Goal: Task Accomplishment & Management: Manage account settings

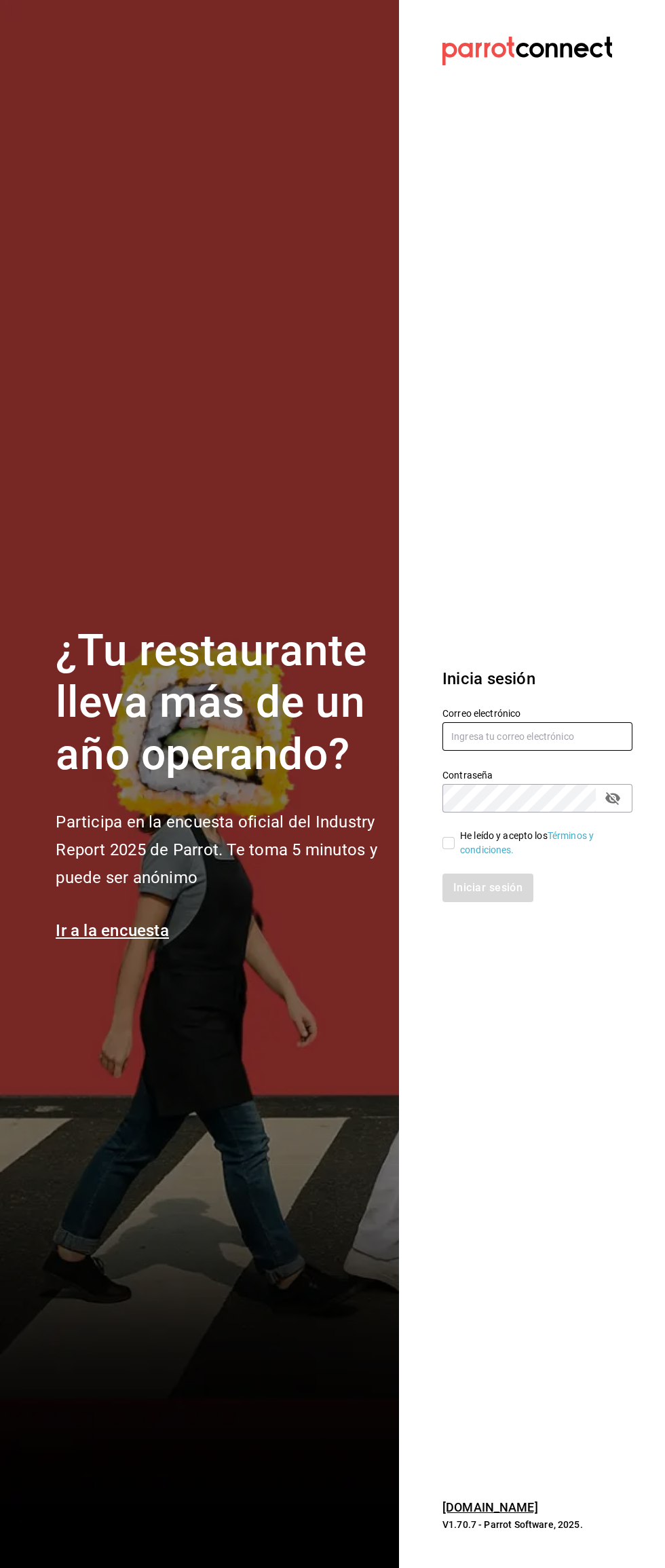
click at [559, 736] on input "text" at bounding box center [537, 736] width 190 height 28
type input "[EMAIL_ADDRESS][DOMAIN_NAME]"
click at [465, 852] on link "Términos y condiciones." at bounding box center [526, 842] width 134 height 25
click at [449, 842] on input "He leído y acepto los Términos y condiciones." at bounding box center [449, 843] width 12 height 12
checkbox input "true"
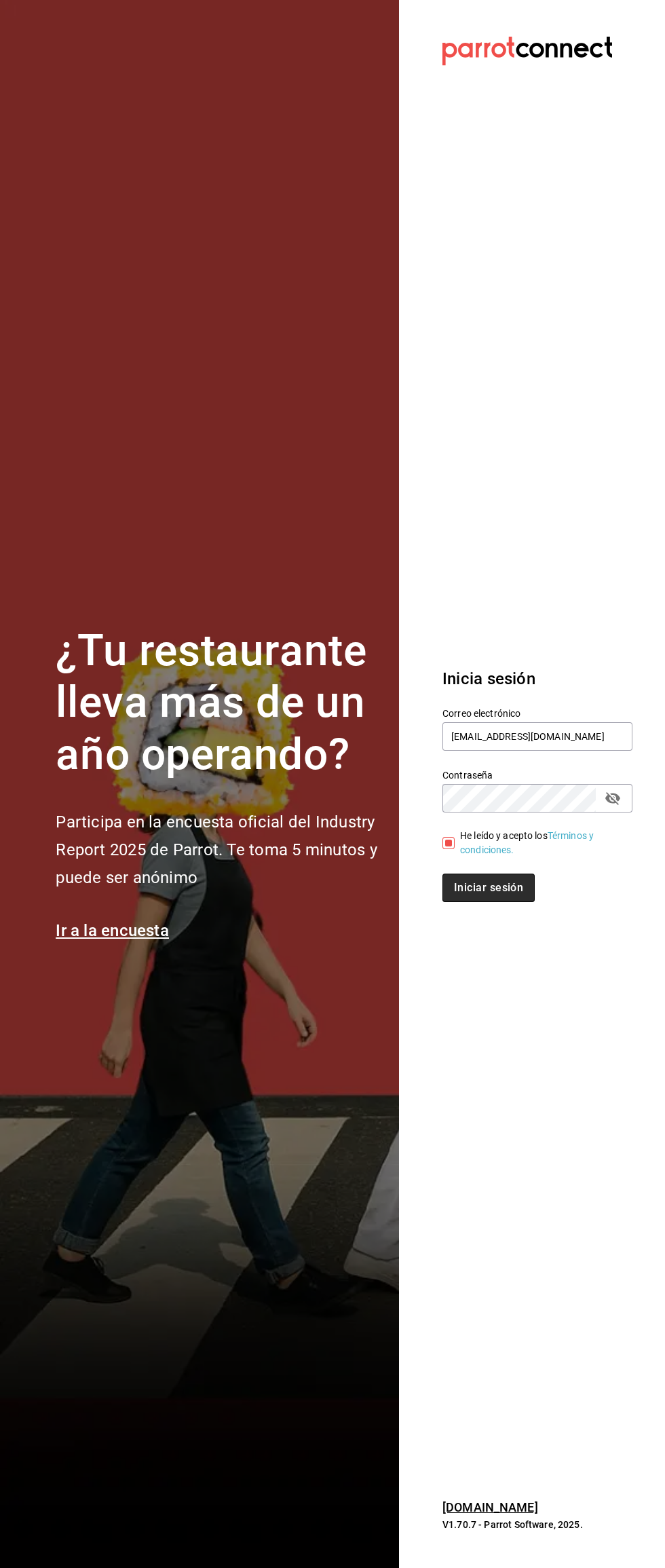
click at [506, 887] on button "Iniciar sesión" at bounding box center [489, 887] width 92 height 28
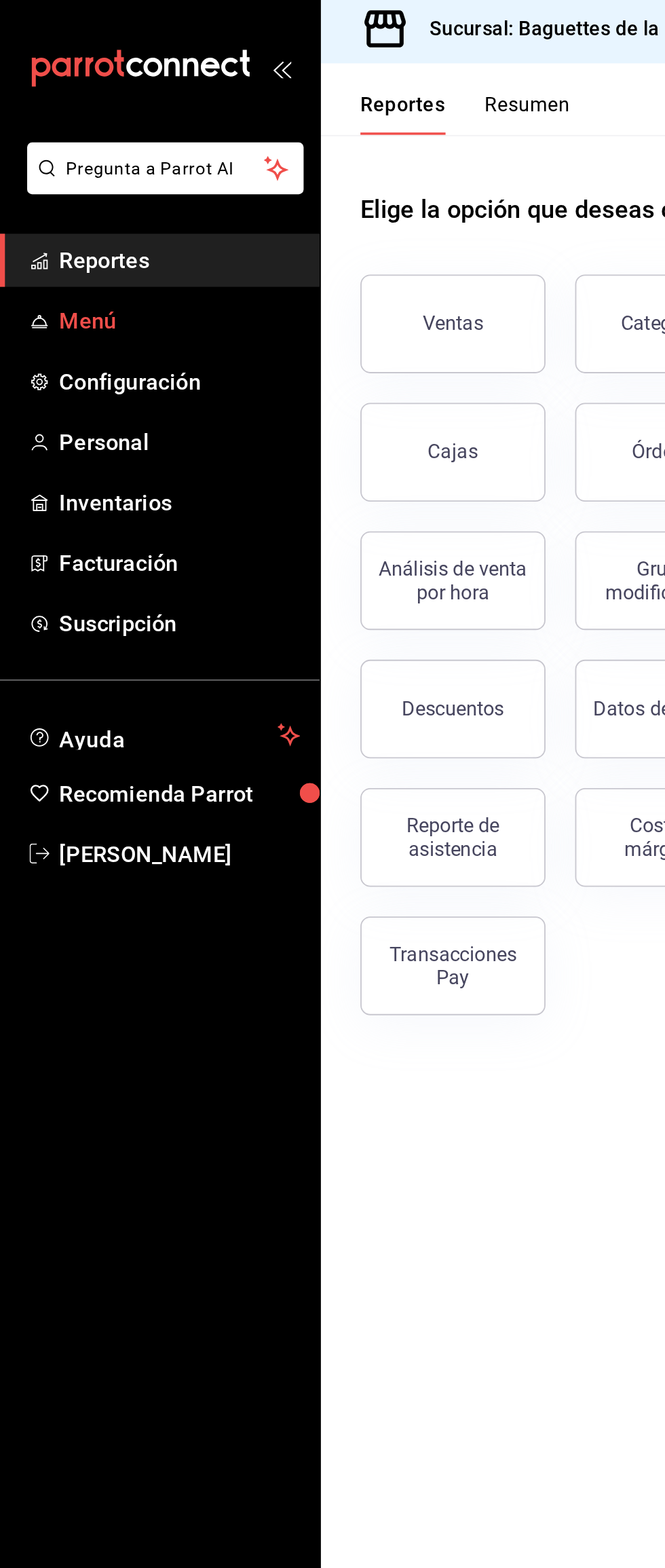
click at [51, 181] on span "Menú" at bounding box center [98, 180] width 132 height 19
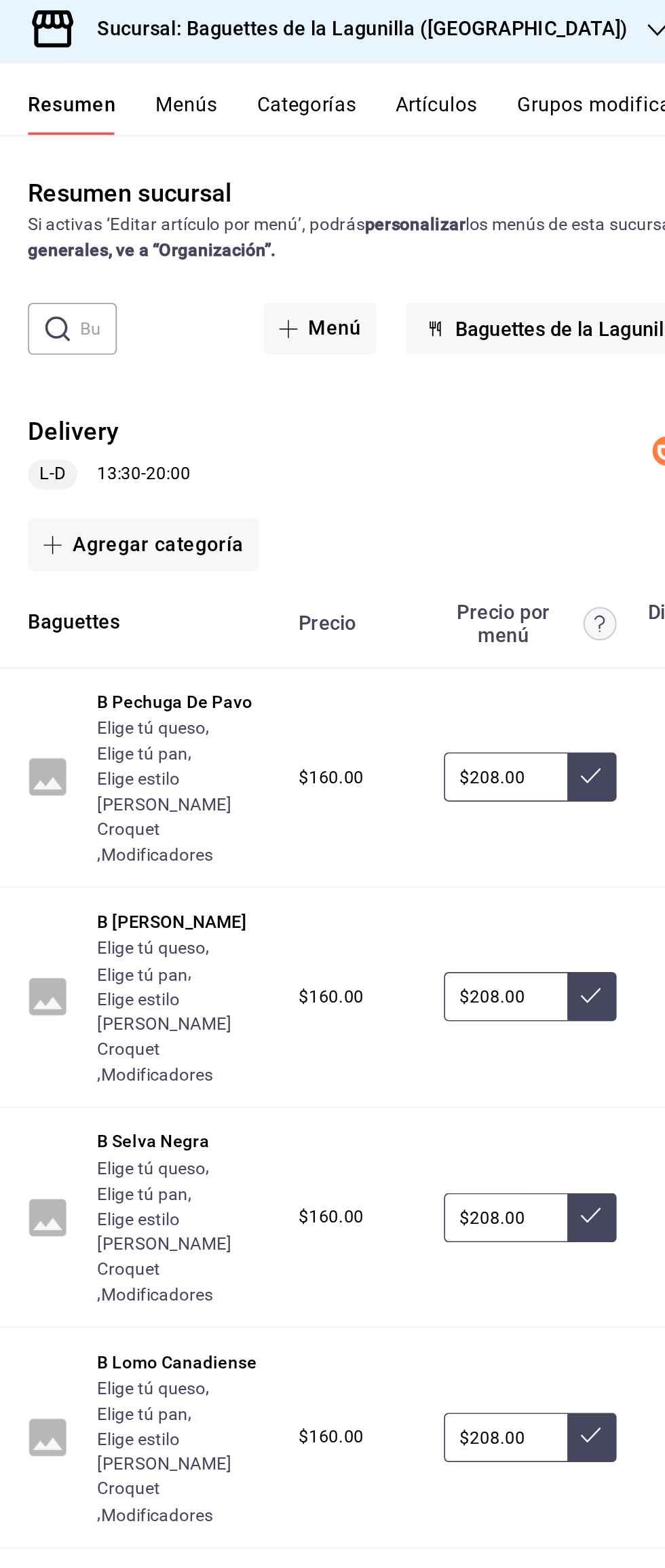
click at [247, 267] on div "L-D 13:30 - 20:00" at bounding box center [243, 263] width 89 height 16
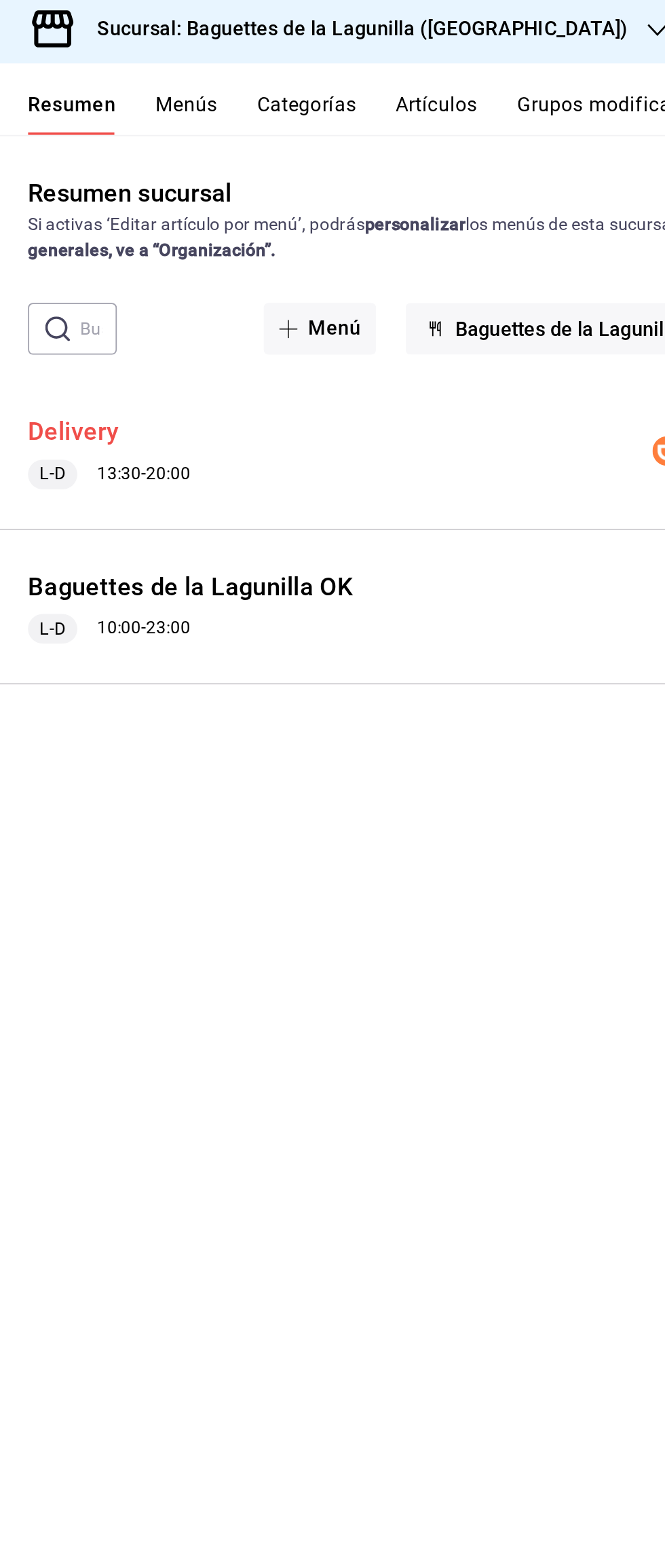
click at [233, 248] on button "Delivery" at bounding box center [223, 240] width 50 height 20
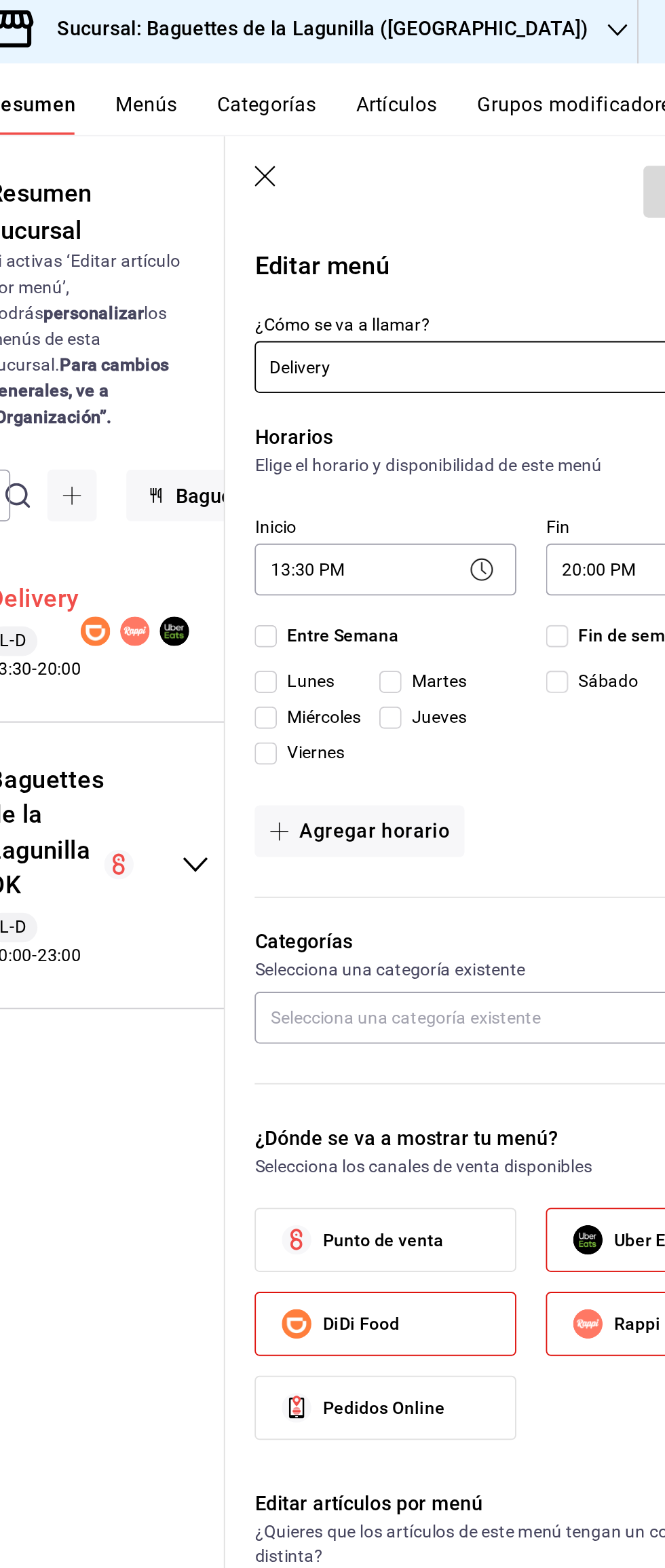
checkbox input "true"
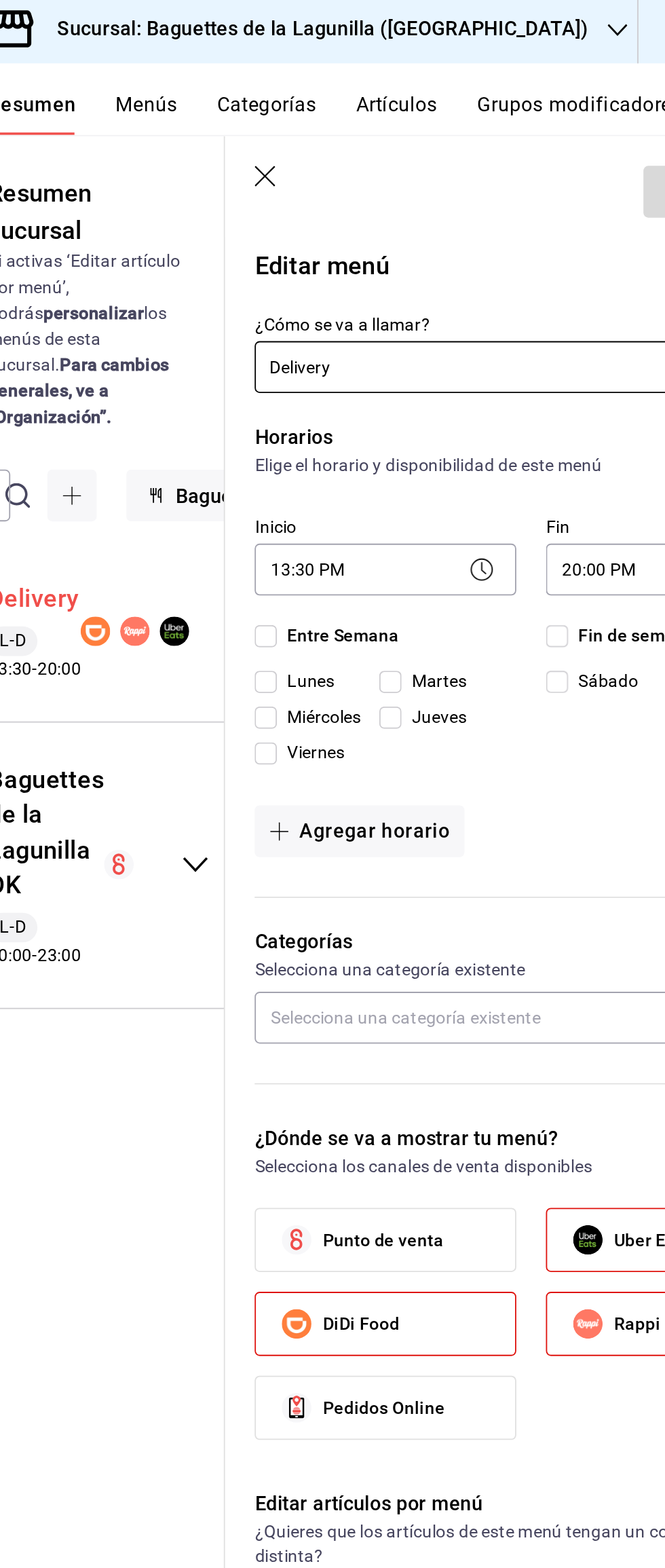
checkbox input "true"
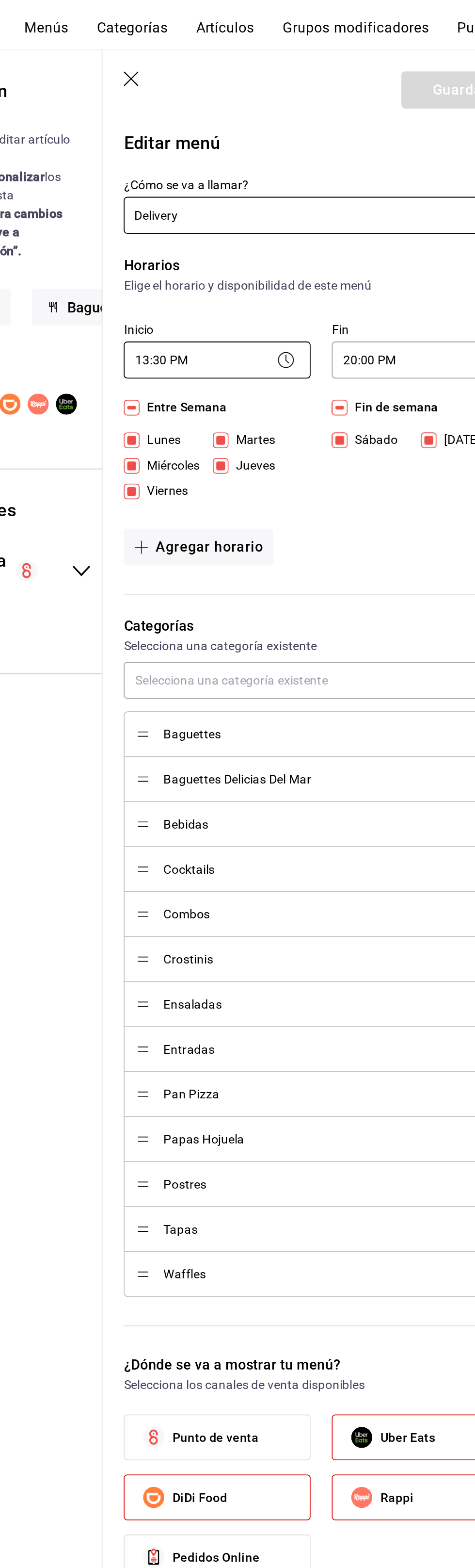
click at [317, 231] on body "Pregunta a Parrot AI Reportes Menú Configuración Personal Inventarios Facturaci…" at bounding box center [237, 784] width 475 height 1568
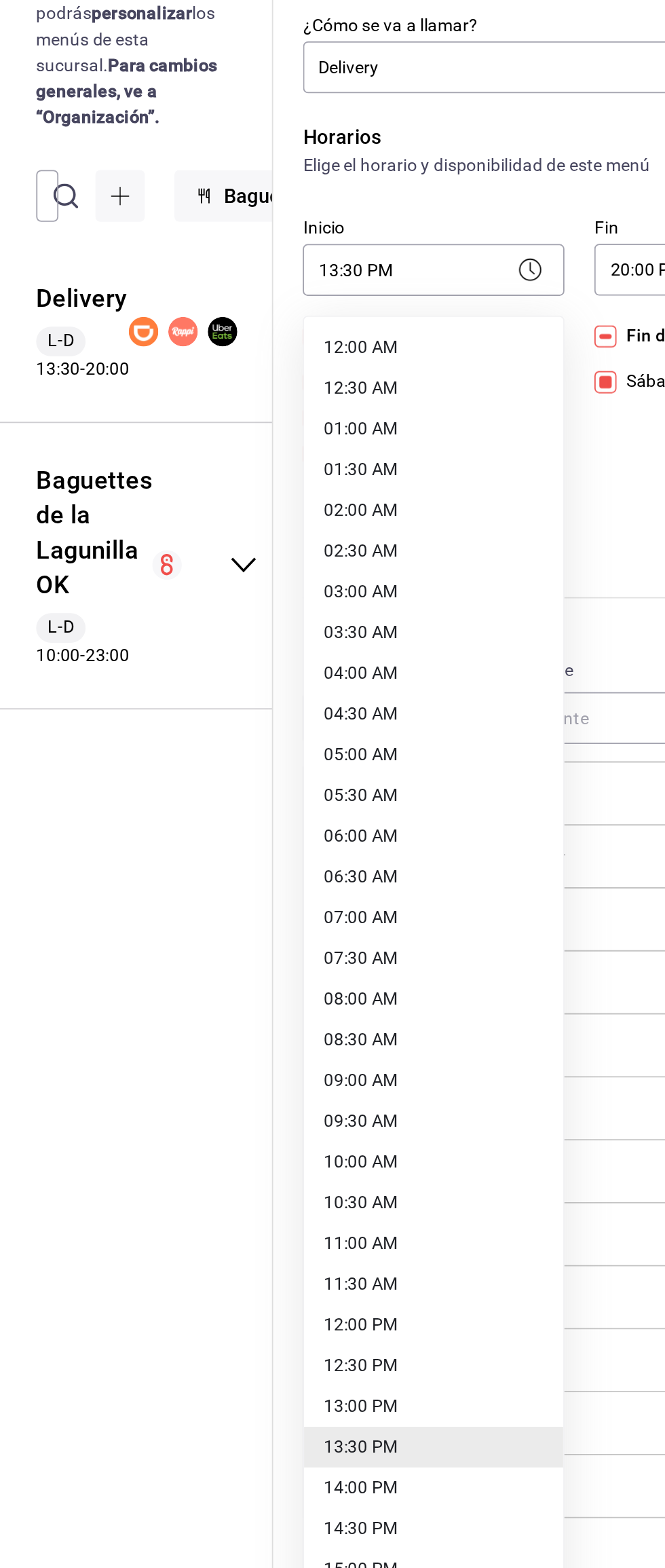
click at [404, 848] on li "11:00 AM" at bounding box center [416, 852] width 142 height 22
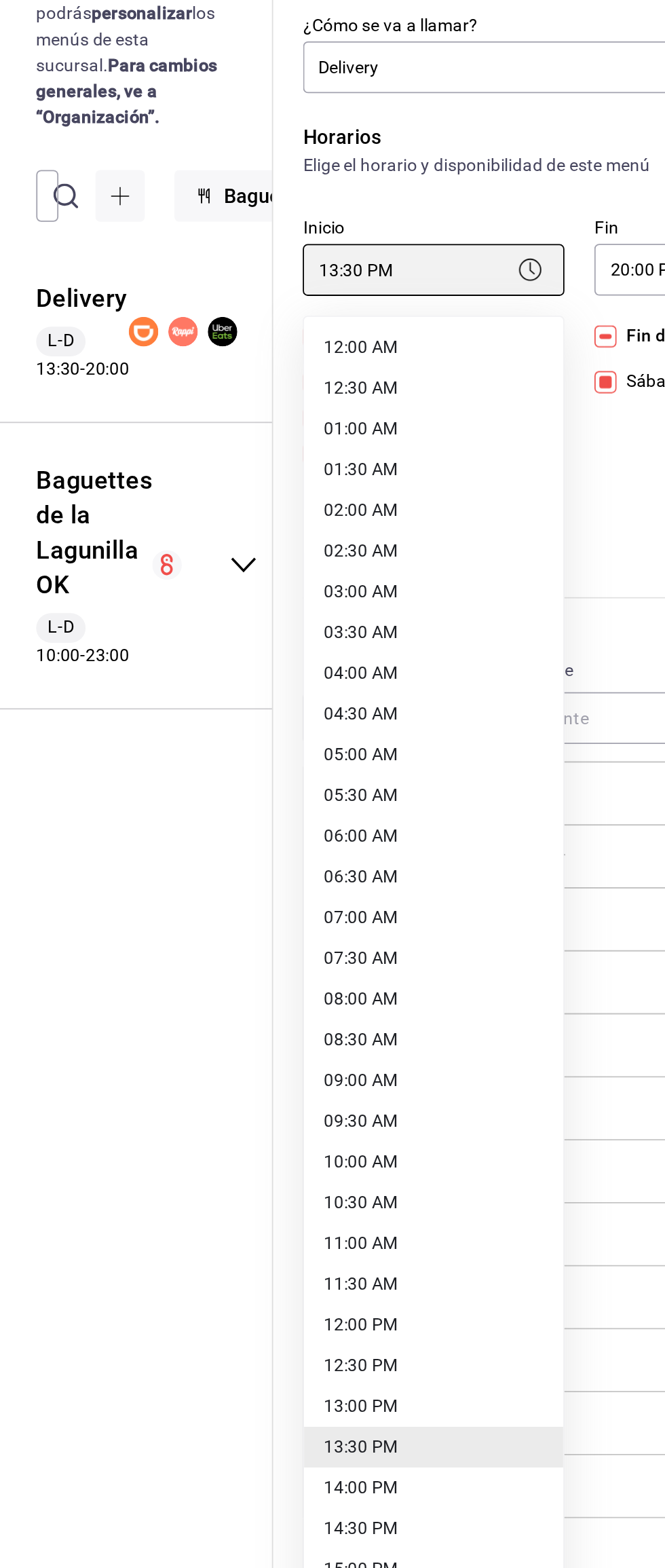
type input "11:00"
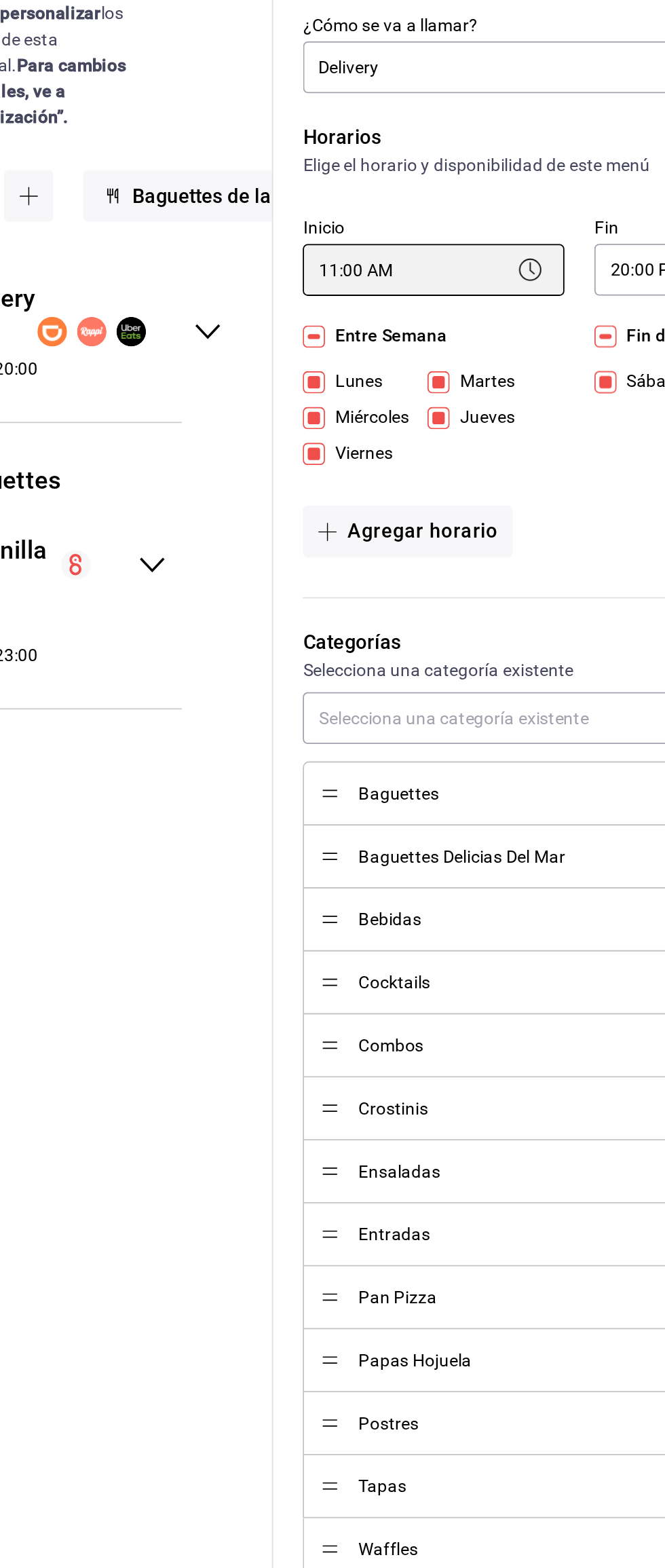
scroll to position [0, 54]
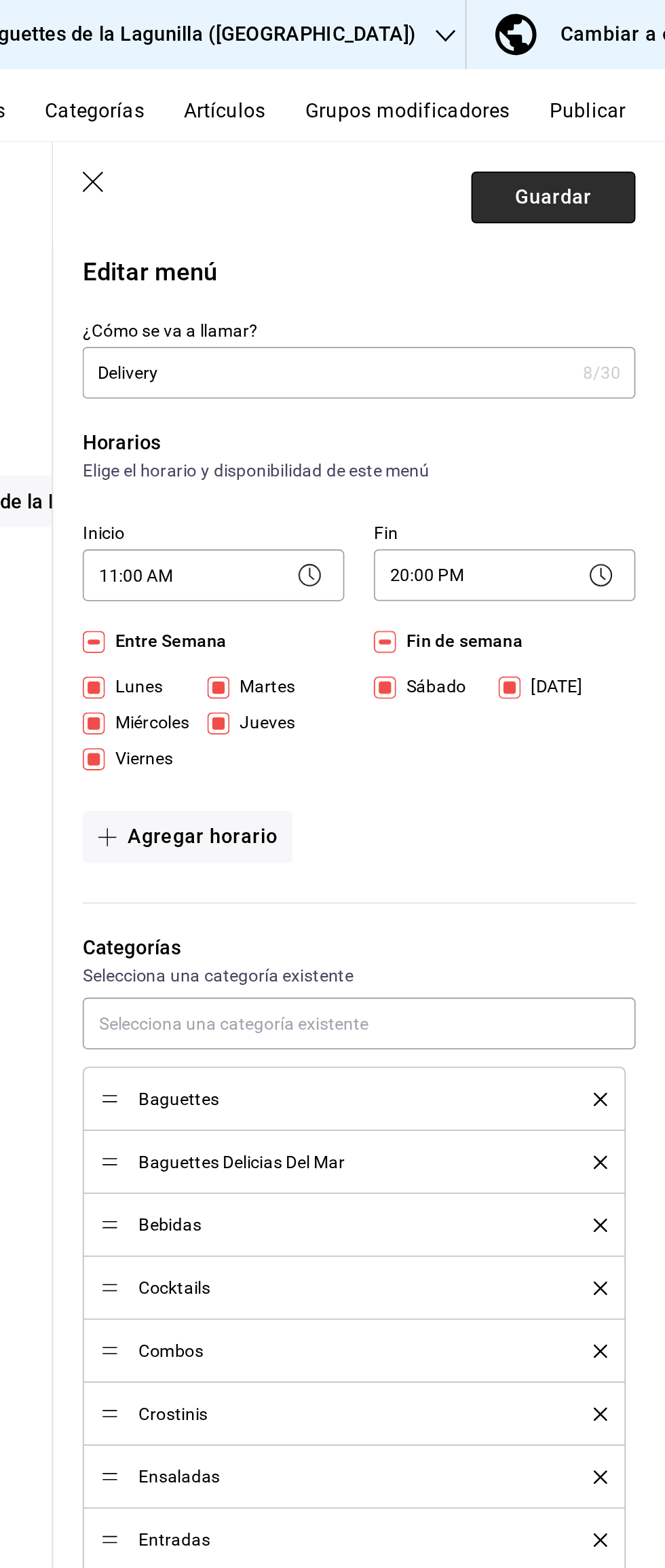
click at [590, 106] on button "Guardar" at bounding box center [604, 108] width 90 height 28
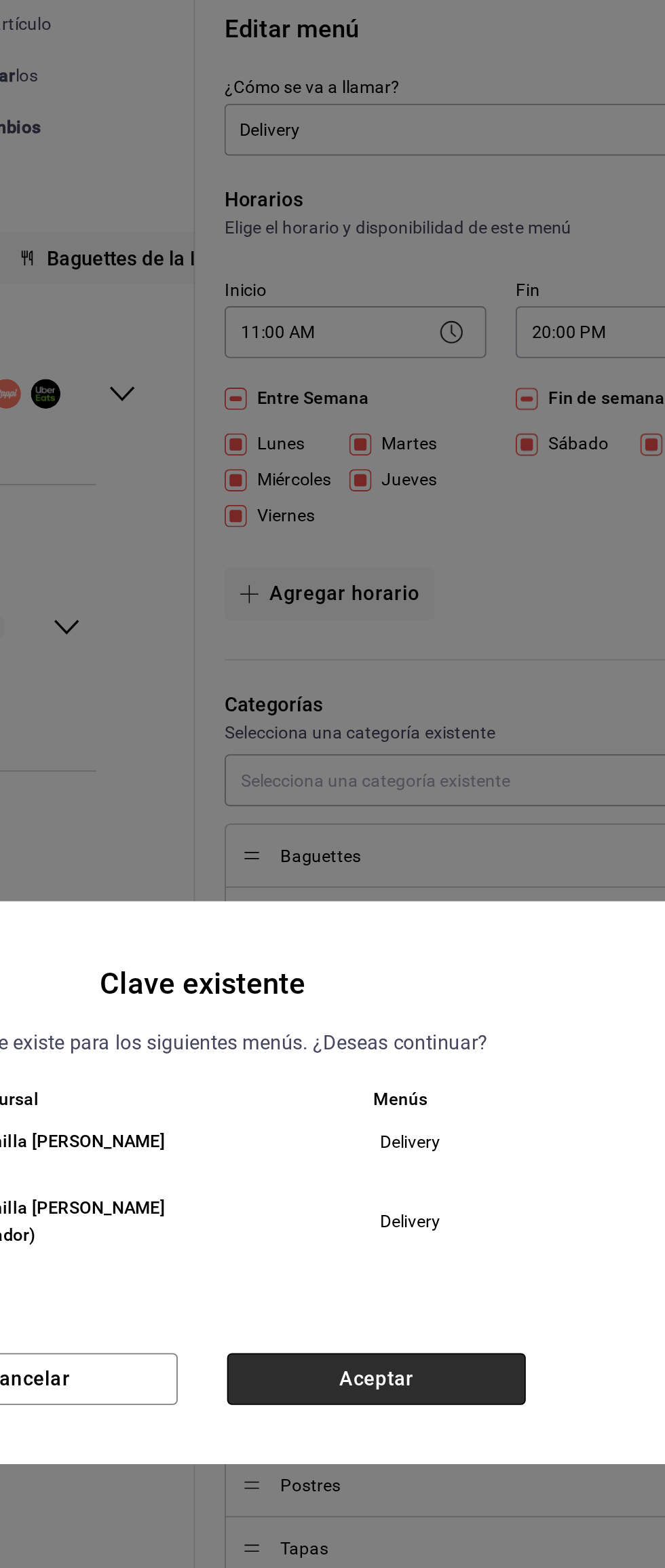
click at [452, 885] on button "Aceptar" at bounding box center [427, 892] width 164 height 28
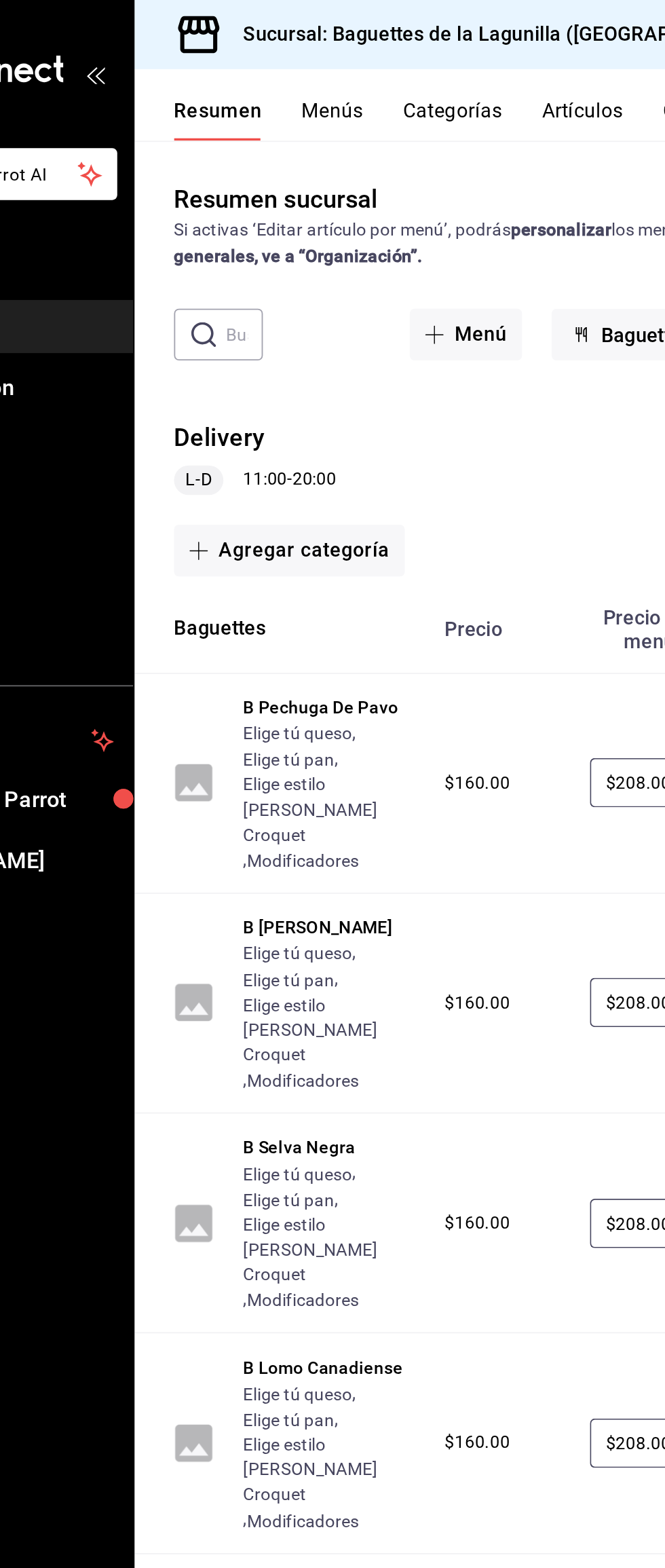
click at [446, 11] on h3 "Sucursal: Baguettes de la Lagunilla ([GEOGRAPHIC_DATA])" at bounding box center [376, 19] width 302 height 16
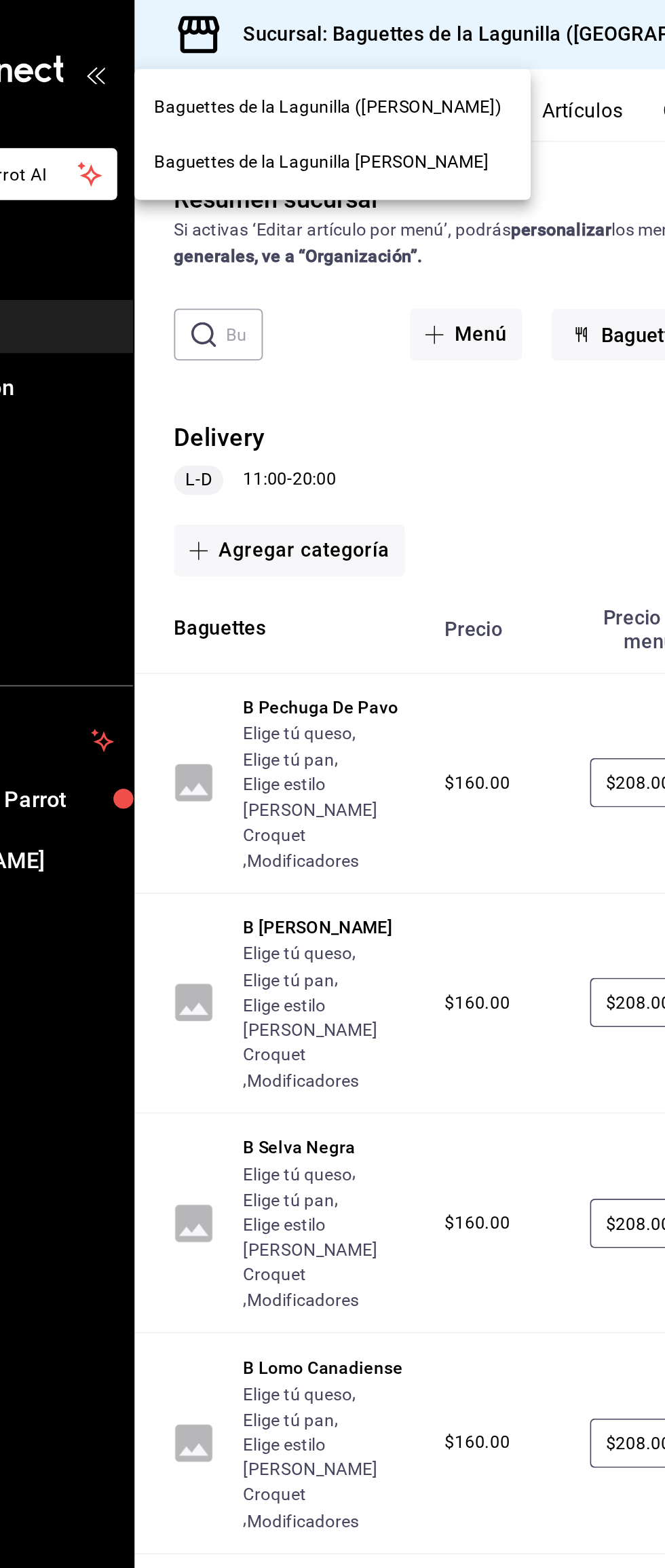
click at [347, 98] on div "Baguettes de la Lagunilla [PERSON_NAME]" at bounding box center [285, 89] width 218 height 31
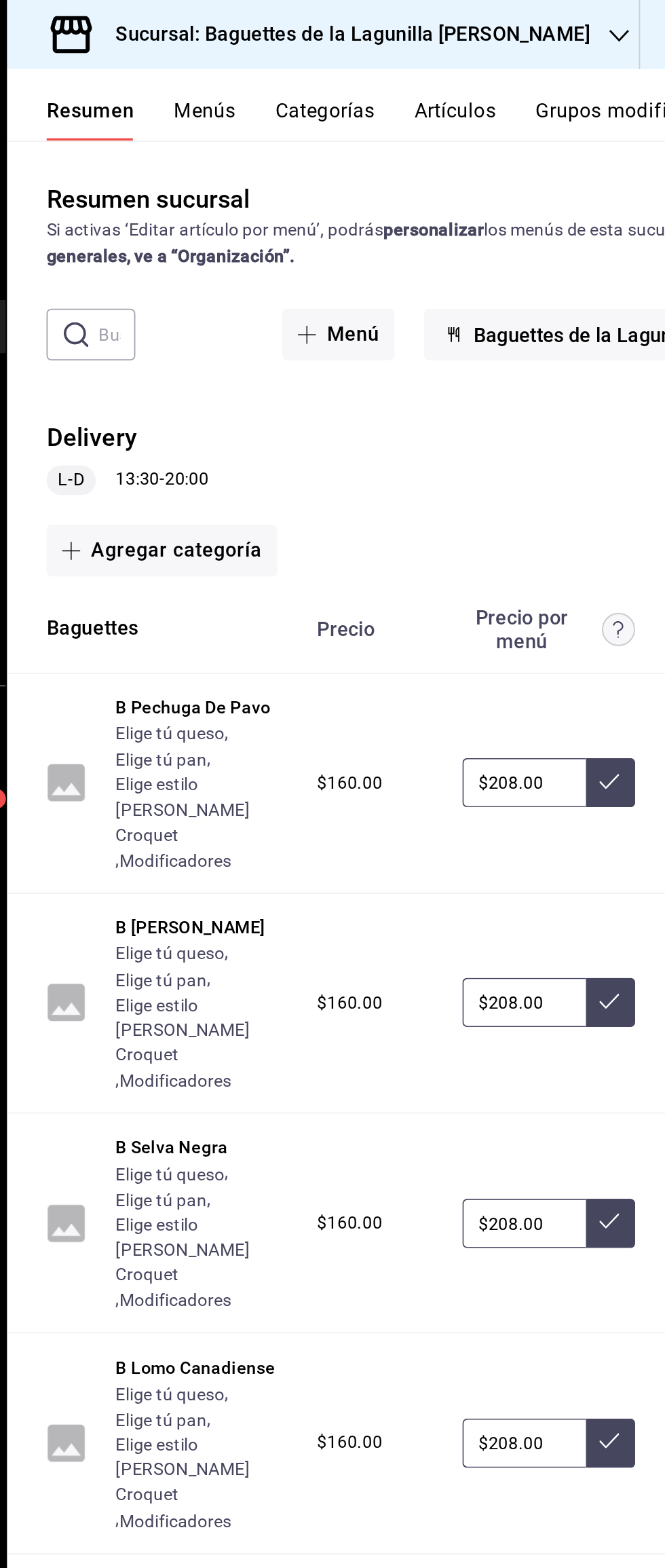
click at [266, 259] on div "L-D 13:30 - 20:00" at bounding box center [243, 263] width 89 height 16
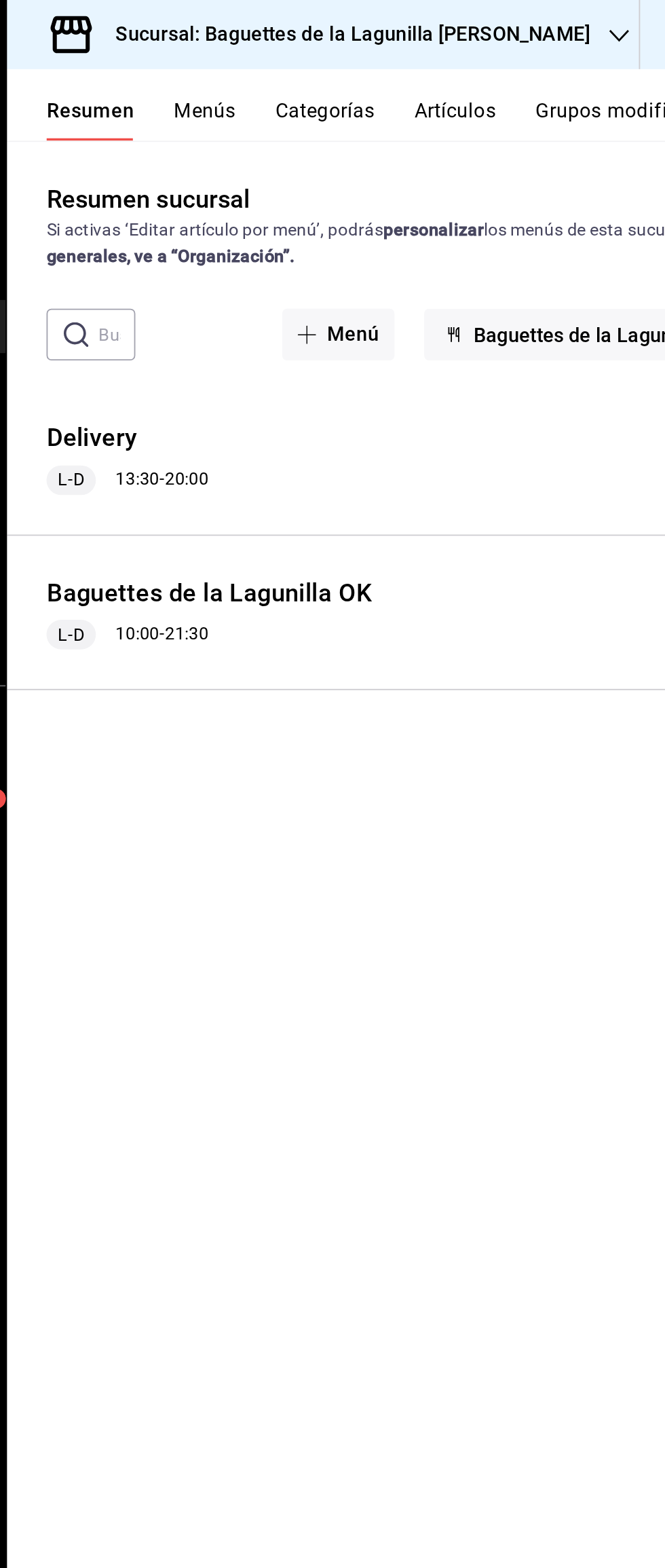
click at [266, 266] on div "L-D 13:30 - 20:00" at bounding box center [243, 263] width 89 height 16
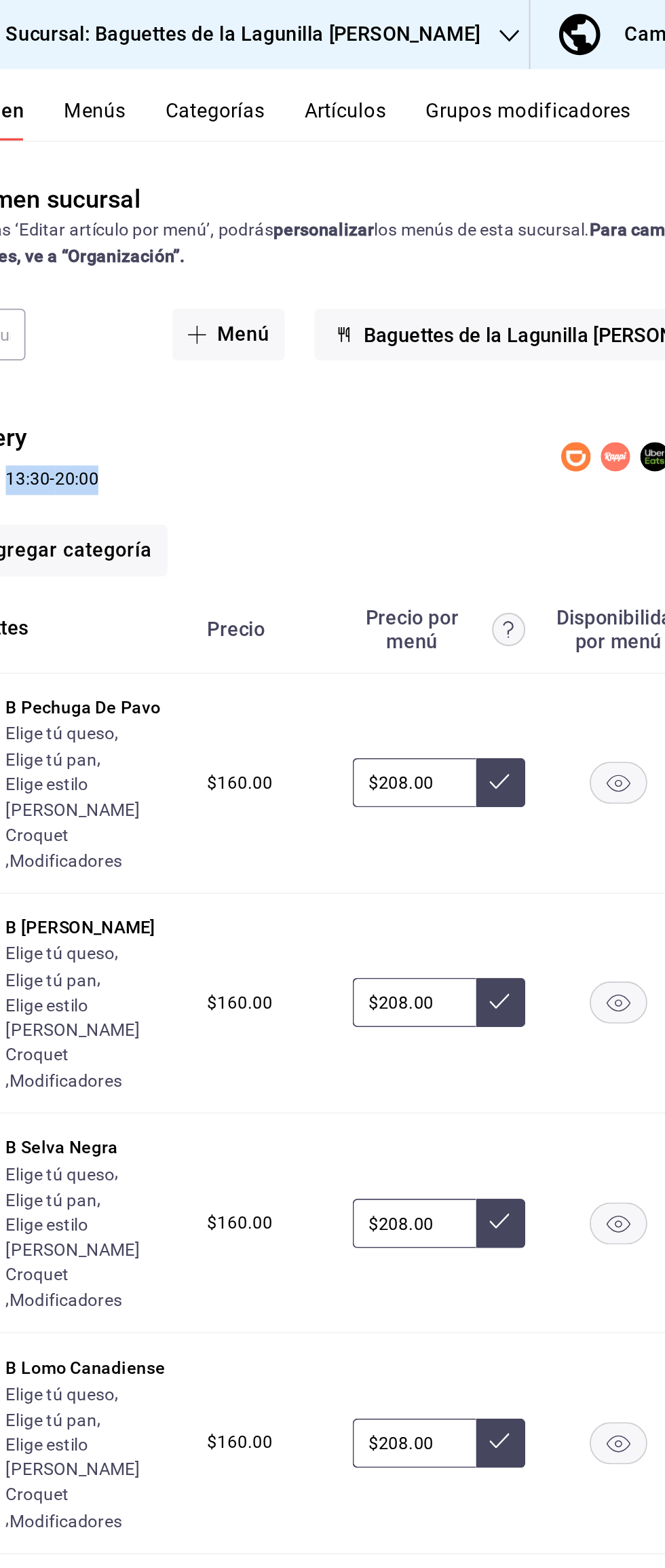
click at [478, 279] on div "Delivery L-D 13:30 - 20:00" at bounding box center [421, 251] width 489 height 63
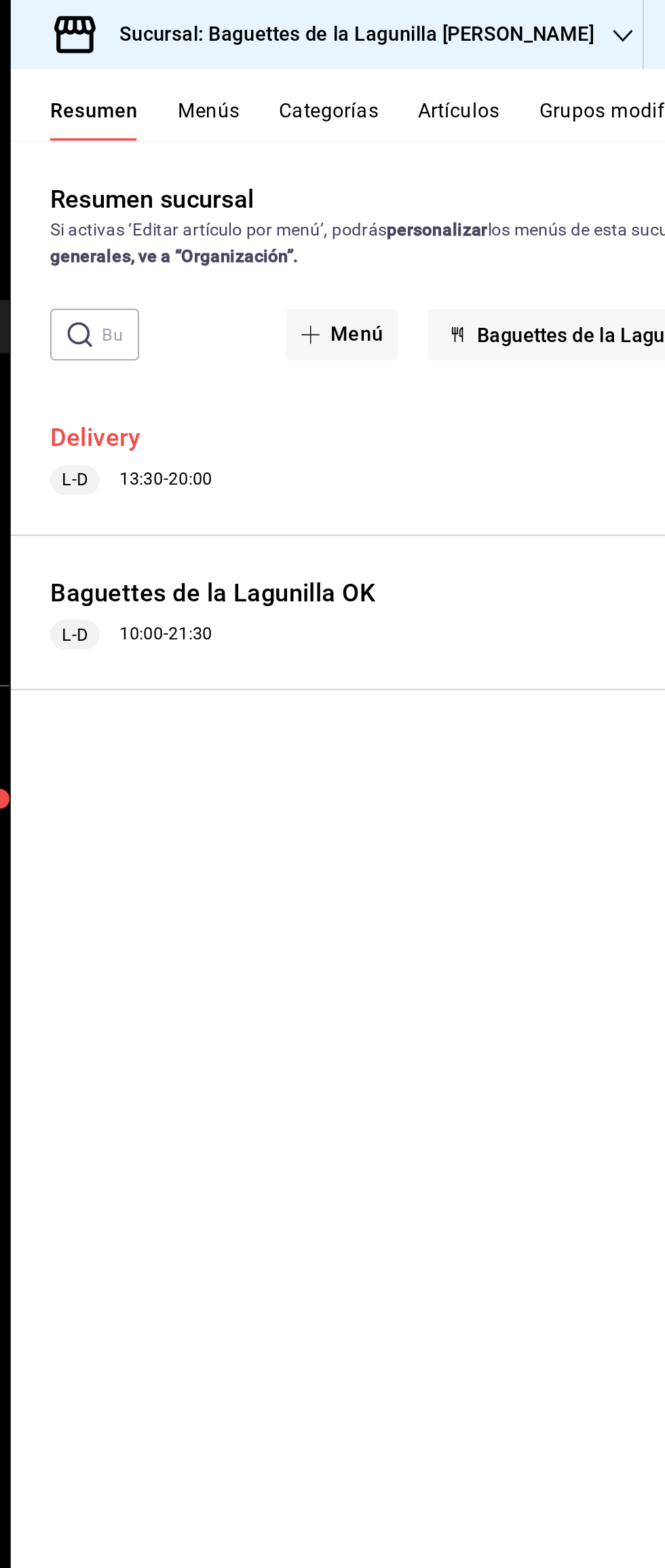
click at [243, 250] on button "Delivery" at bounding box center [223, 240] width 50 height 20
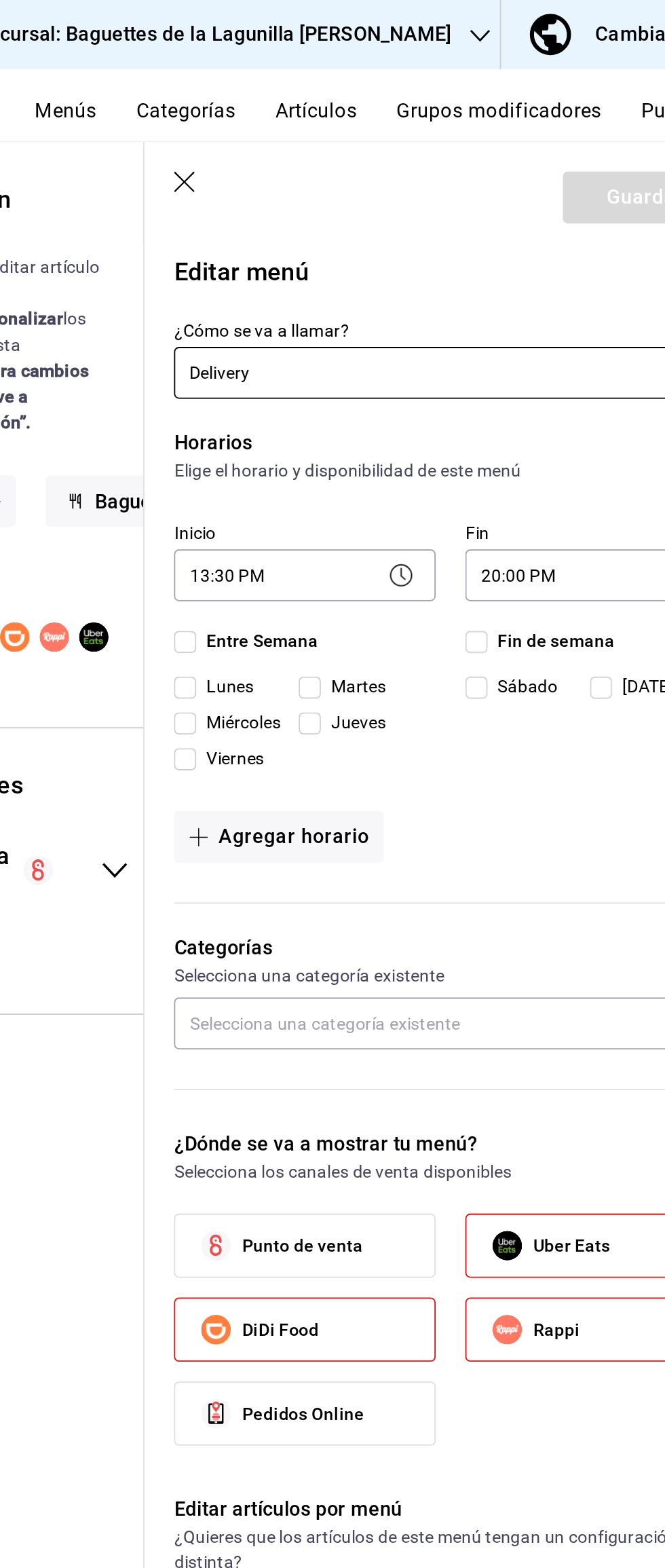
checkbox input "true"
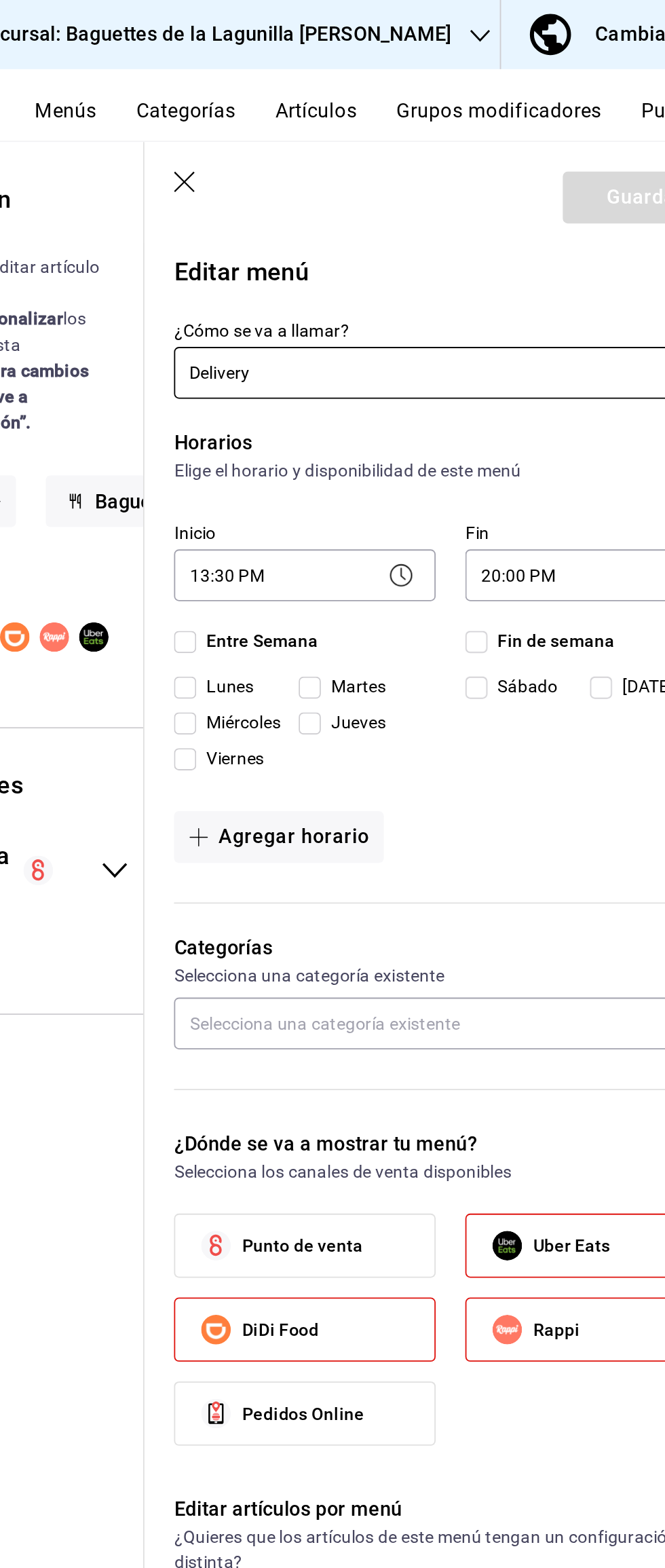
checkbox input "true"
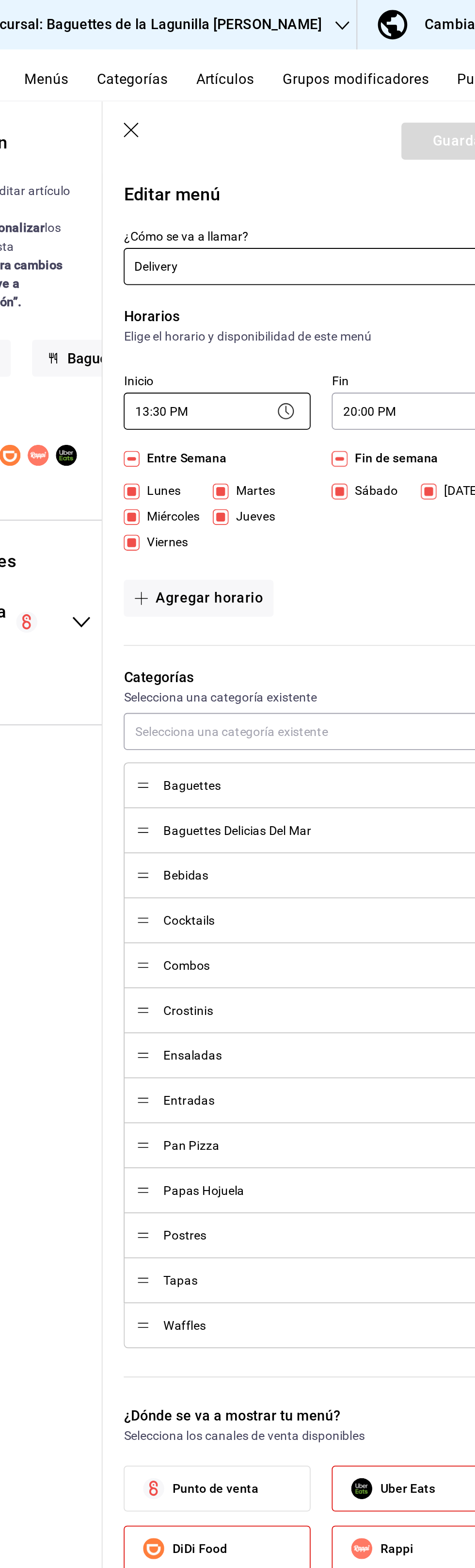
click at [309, 228] on body "Pregunta a Parrot AI Reportes Menú Configuración Personal Inventarios Facturaci…" at bounding box center [237, 784] width 475 height 1568
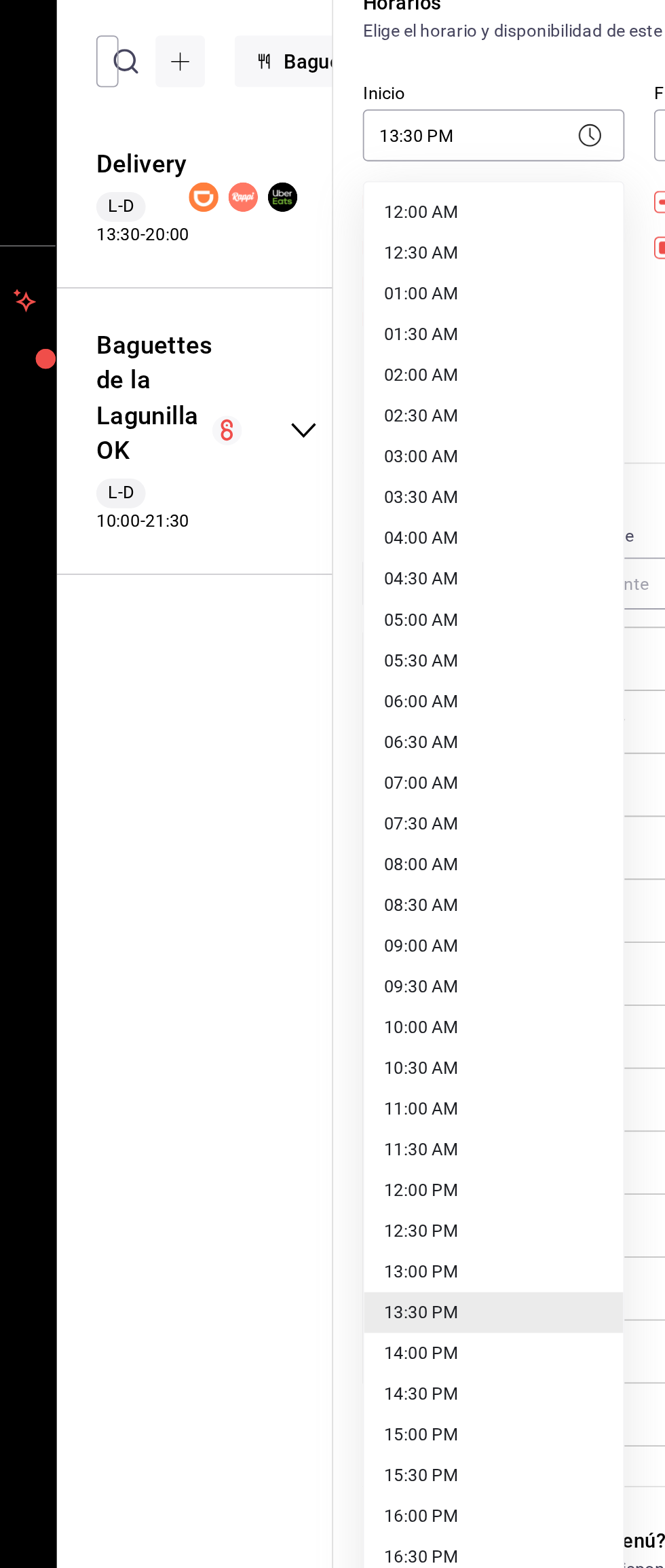
click at [390, 859] on li "11:00 AM" at bounding box center [416, 852] width 142 height 22
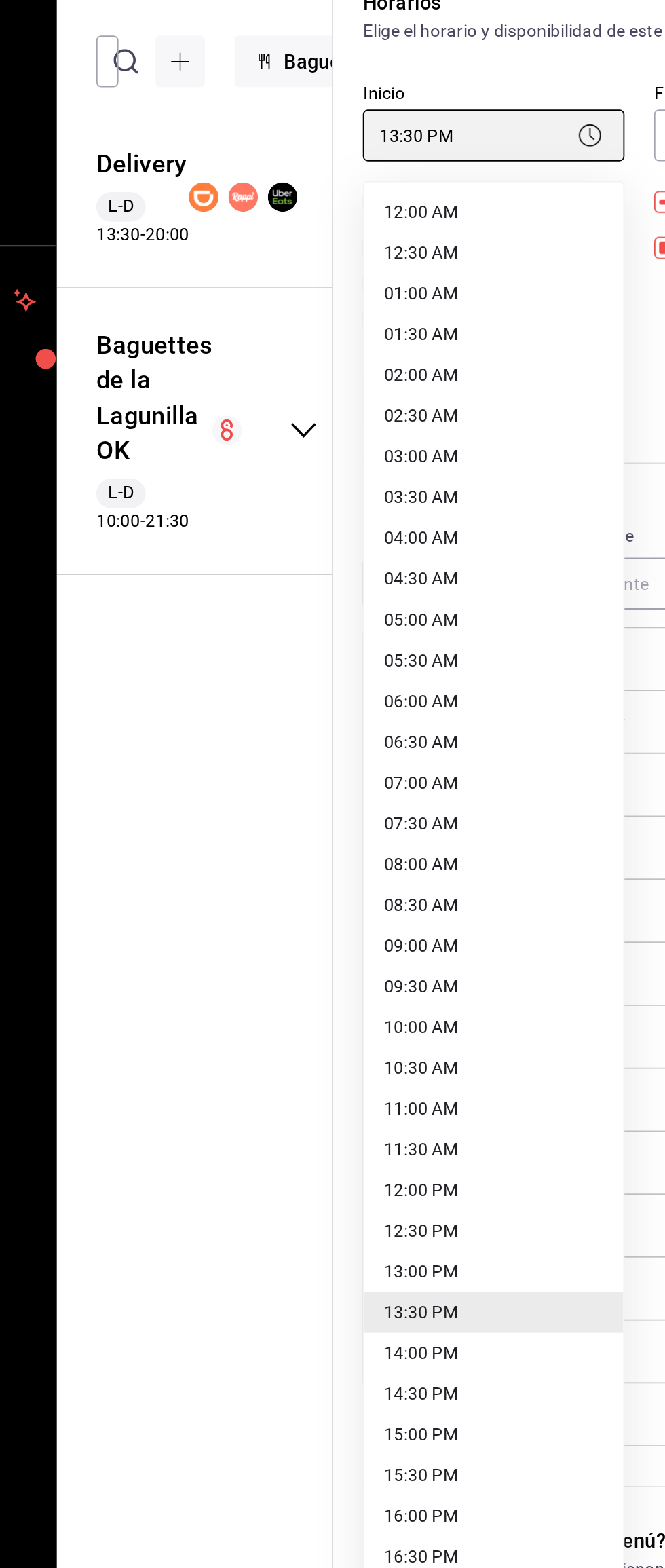
type input "11:00"
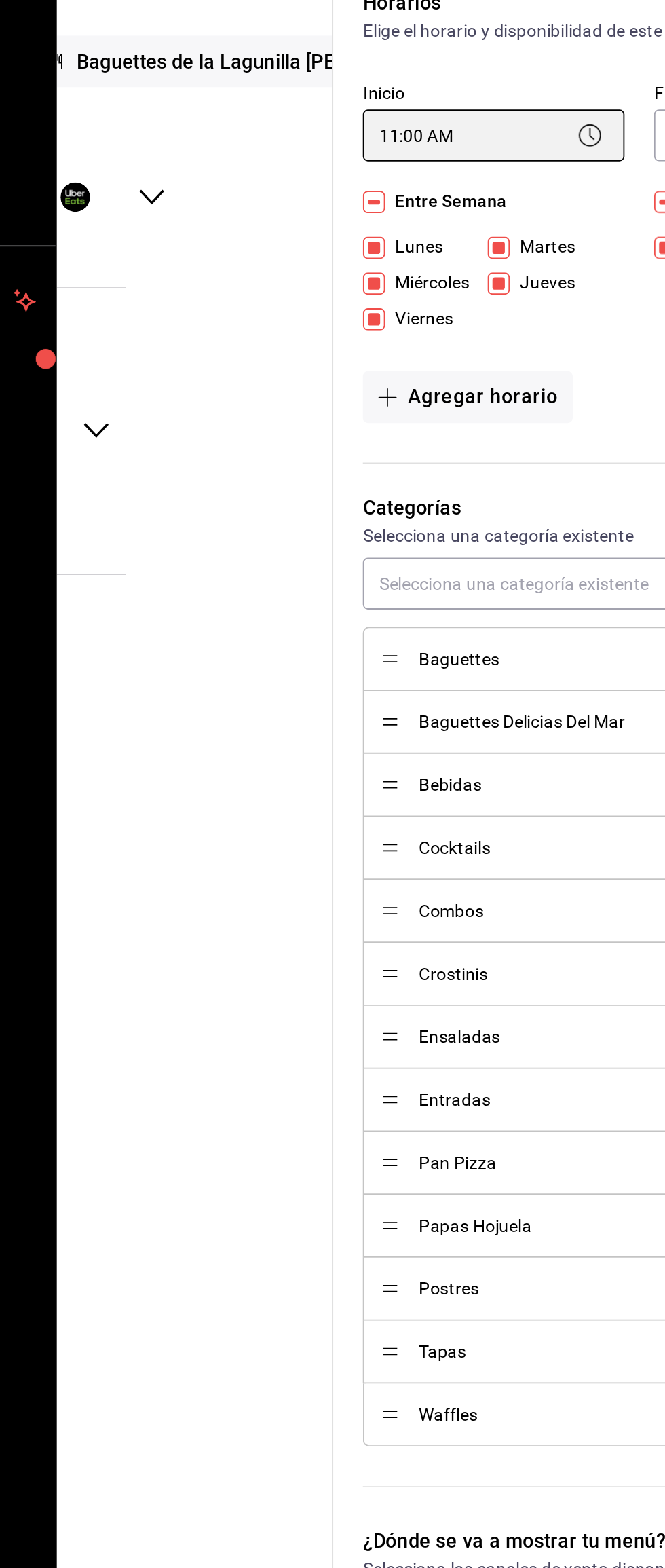
scroll to position [0, 156]
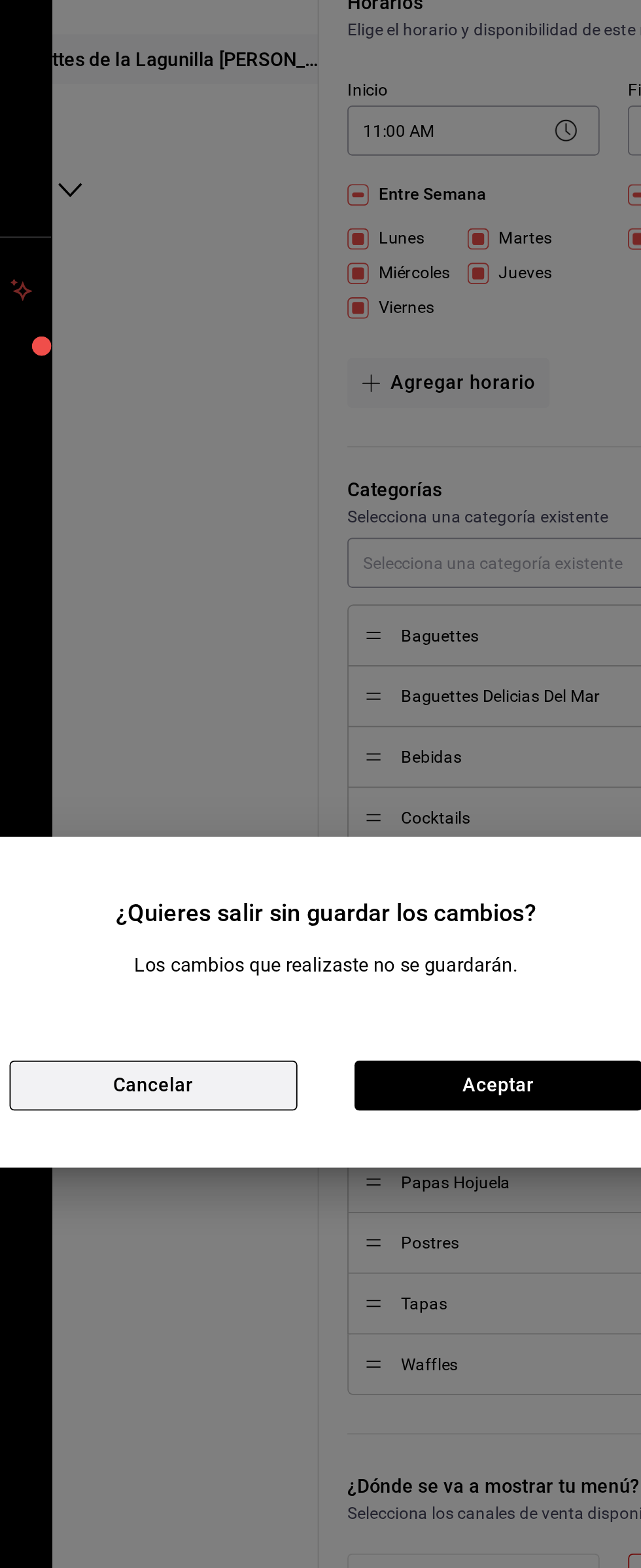
click at [263, 828] on button "Cancelar" at bounding box center [226, 830] width 158 height 27
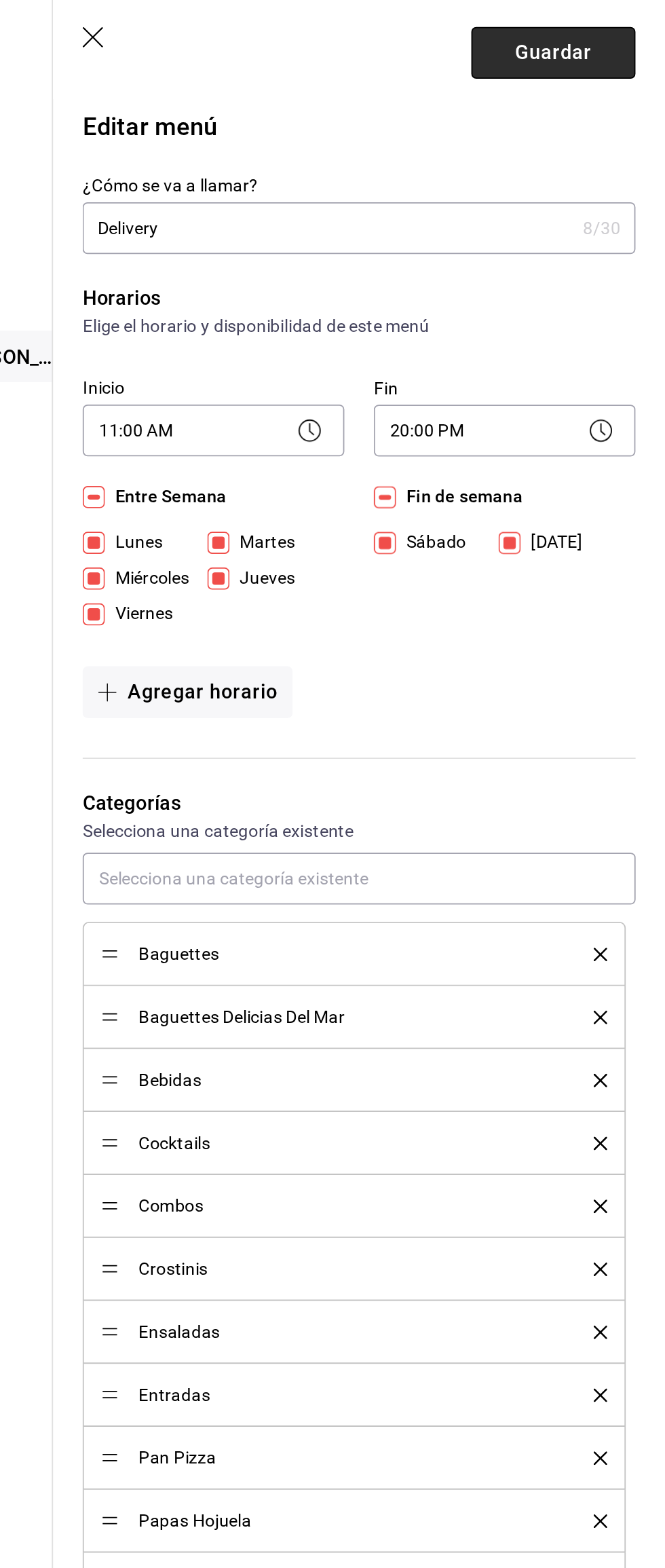
click at [588, 117] on button "Guardar" at bounding box center [604, 108] width 90 height 28
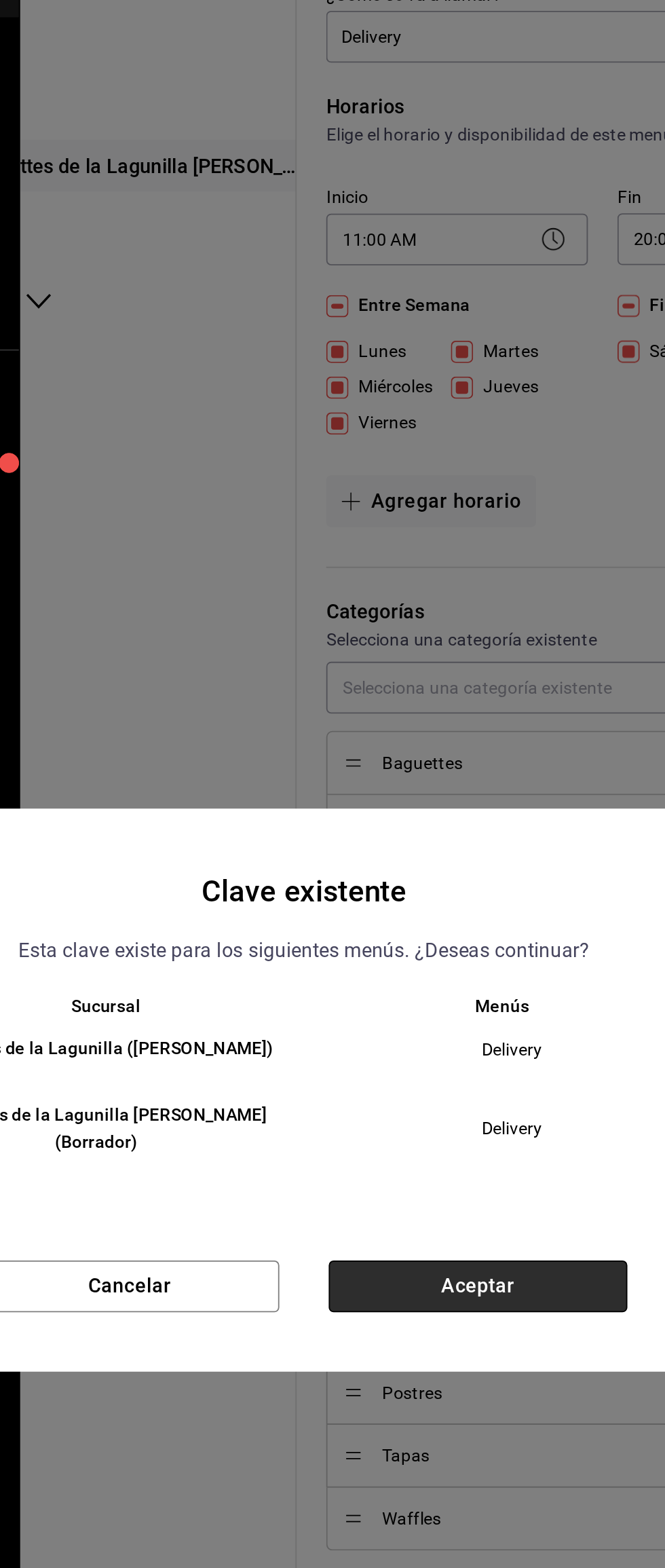
click at [429, 888] on button "Aceptar" at bounding box center [427, 892] width 164 height 28
